Goal: Complete application form

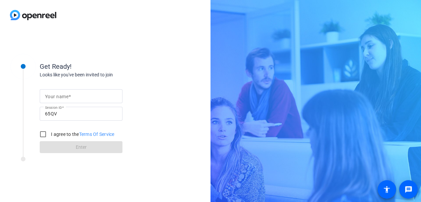
click at [57, 98] on mat-label "Your name" at bounding box center [56, 96] width 23 height 5
click at [57, 98] on input "Your name" at bounding box center [81, 96] width 72 height 8
type input "Rekha"
click at [42, 135] on input "I agree to the Terms Of Service" at bounding box center [42, 134] width 13 height 13
checkbox input "true"
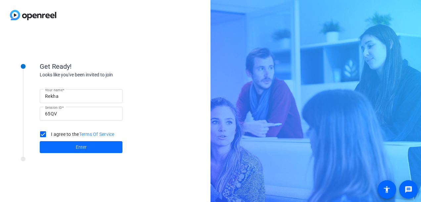
click at [66, 151] on span at bounding box center [81, 147] width 83 height 16
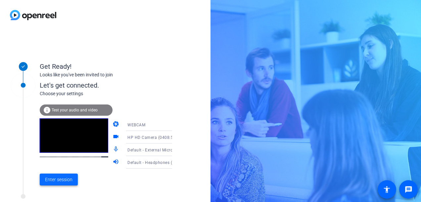
click at [64, 183] on span "Enter session" at bounding box center [58, 179] width 27 height 7
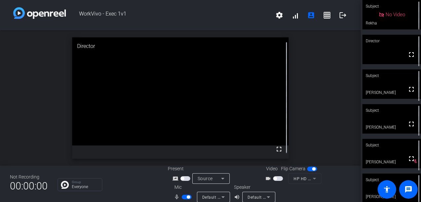
click at [277, 180] on span "button" at bounding box center [278, 178] width 10 height 5
click at [187, 198] on span "button" at bounding box center [188, 196] width 3 height 3
click at [275, 179] on span "button" at bounding box center [278, 178] width 10 height 5
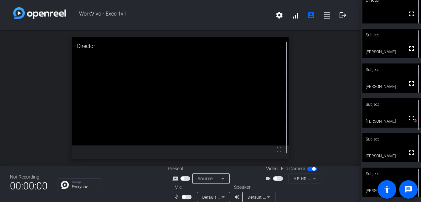
scroll to position [41, 0]
click at [338, 197] on div at bounding box center [321, 193] width 59 height 19
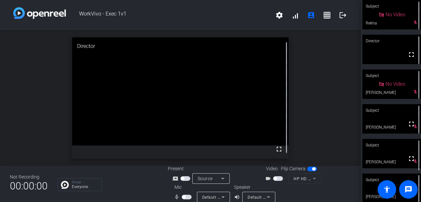
scroll to position [8, 0]
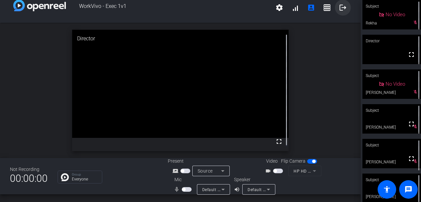
click at [340, 8] on mat-icon "logout" at bounding box center [343, 8] width 8 height 8
